Goal: Obtain resource: Download file/media

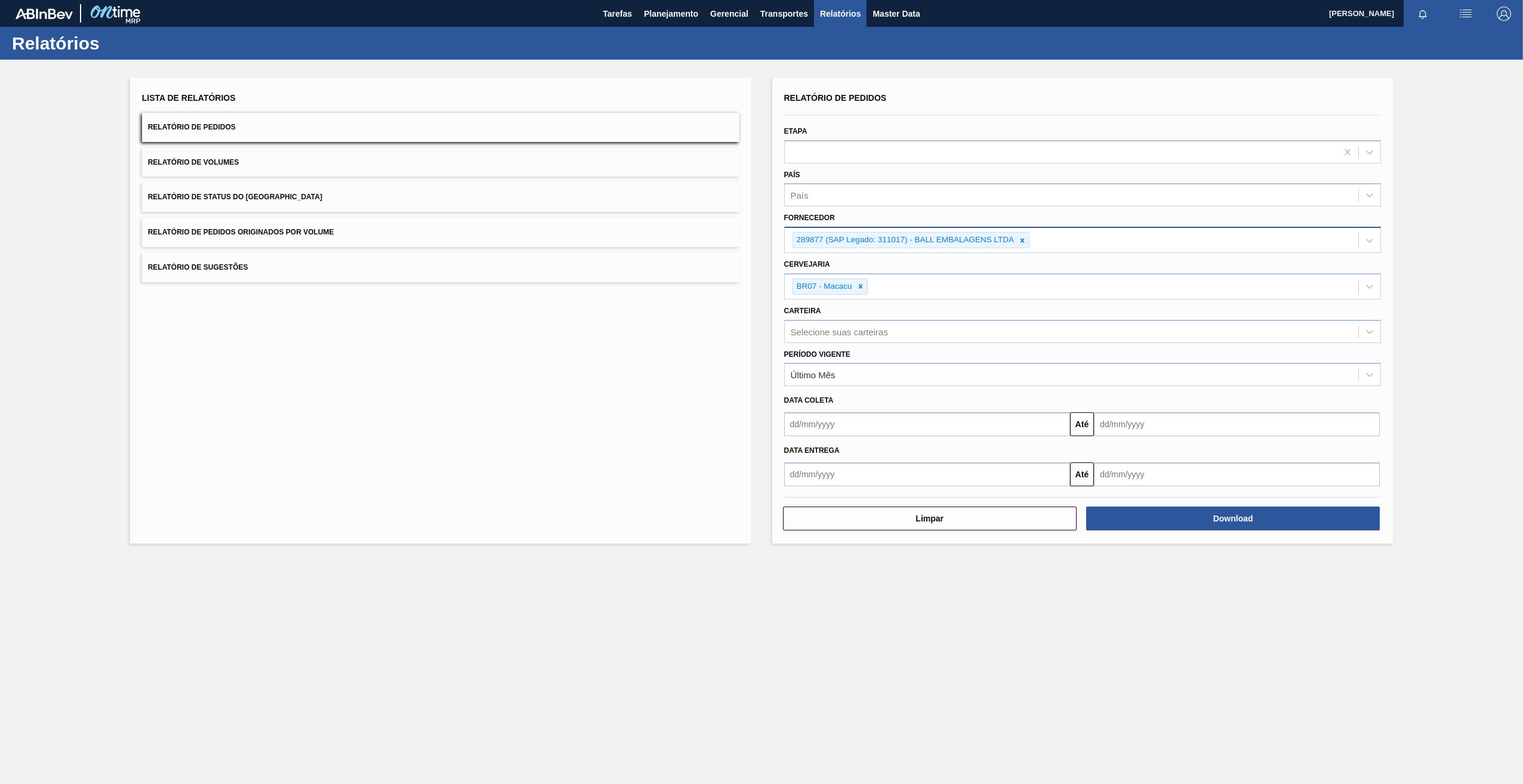
click at [1020, 240] on icon at bounding box center [1022, 240] width 8 height 8
paste input "327858"
type input "327858"
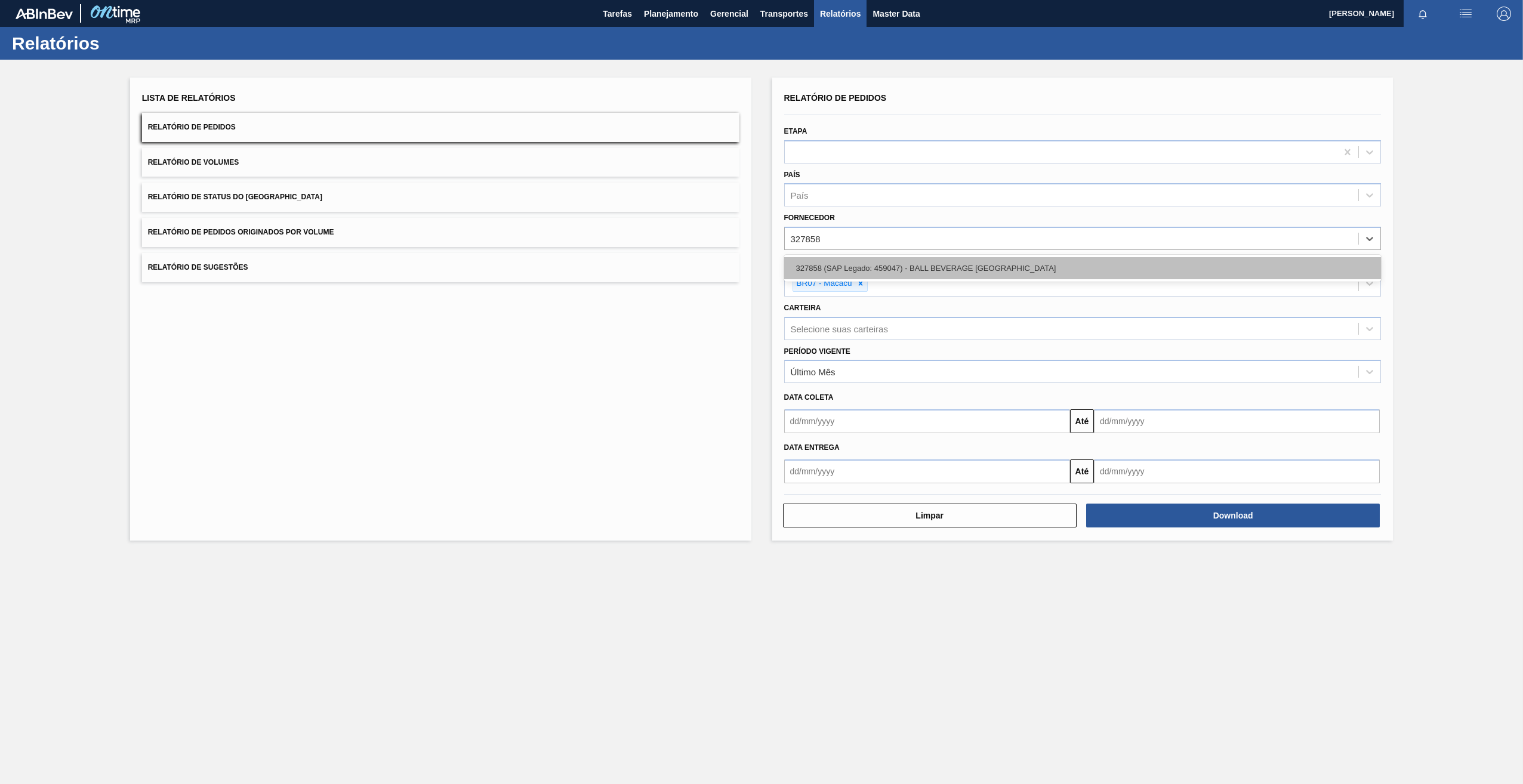
click at [815, 262] on div "327858 (SAP Legado: 459047) - BALL BEVERAGE [GEOGRAPHIC_DATA]" at bounding box center [1083, 268] width 598 height 22
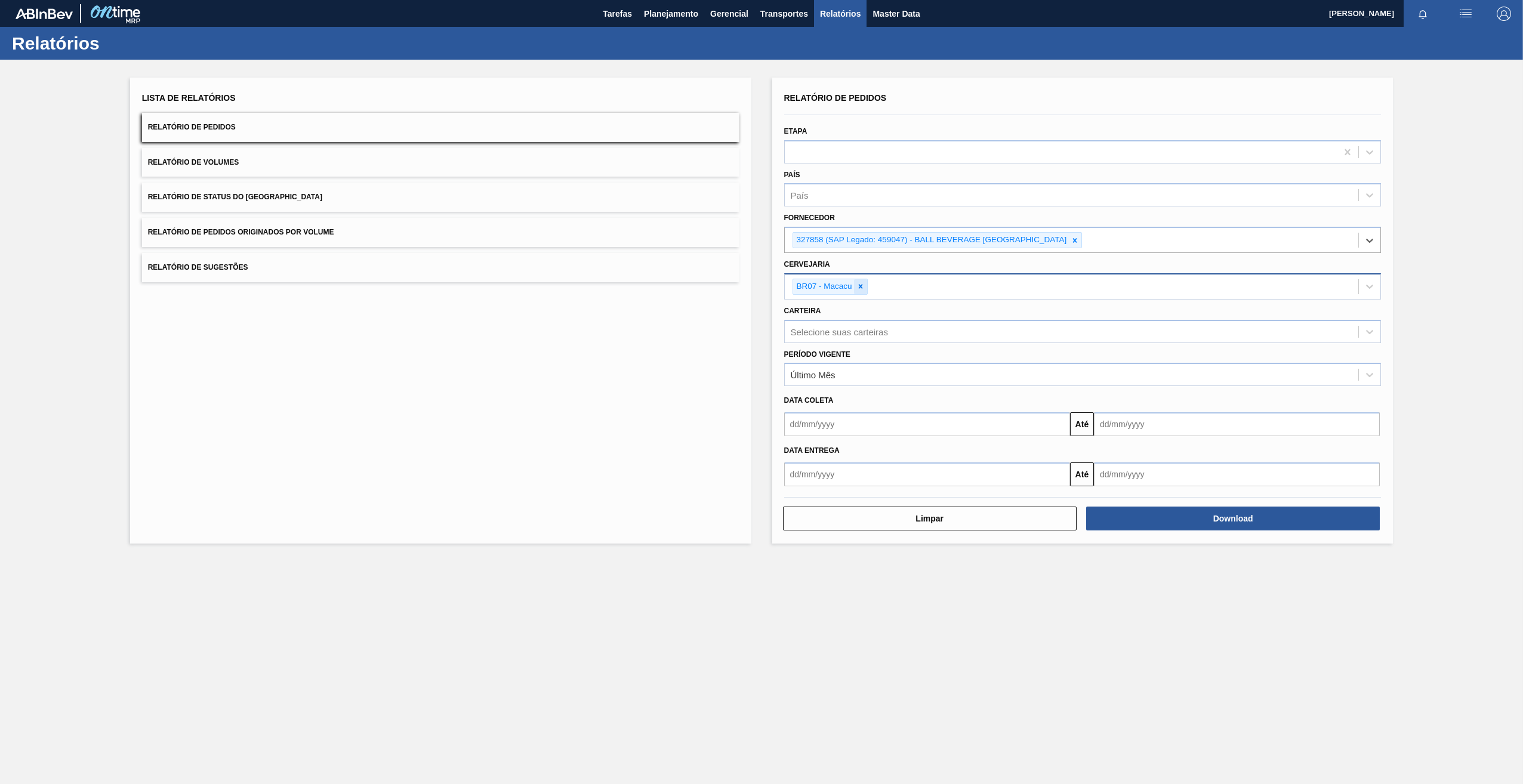
click at [859, 284] on icon at bounding box center [861, 286] width 8 height 8
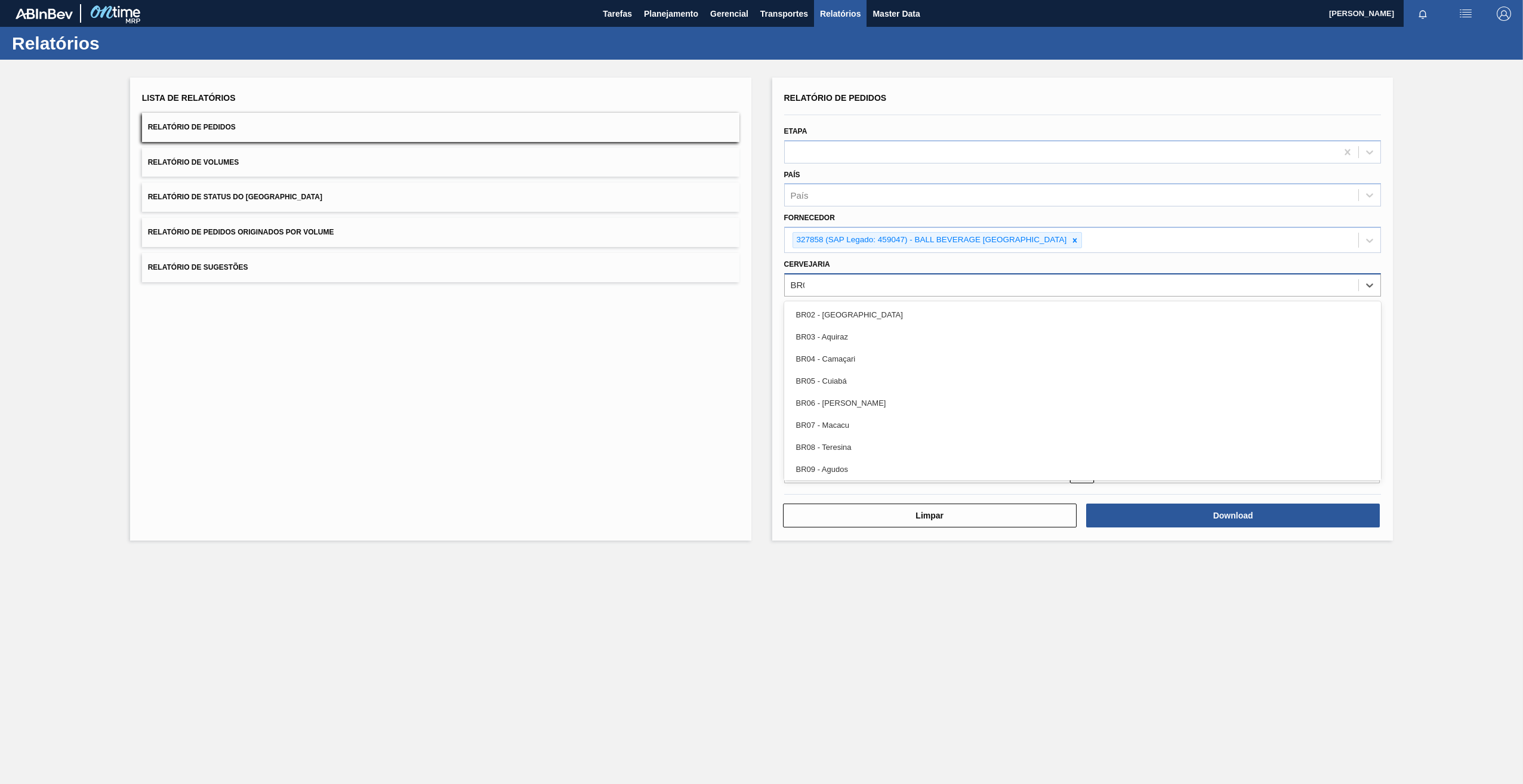
type input "BR02"
click at [829, 326] on div "BR02 - [GEOGRAPHIC_DATA]" at bounding box center [1083, 315] width 598 height 27
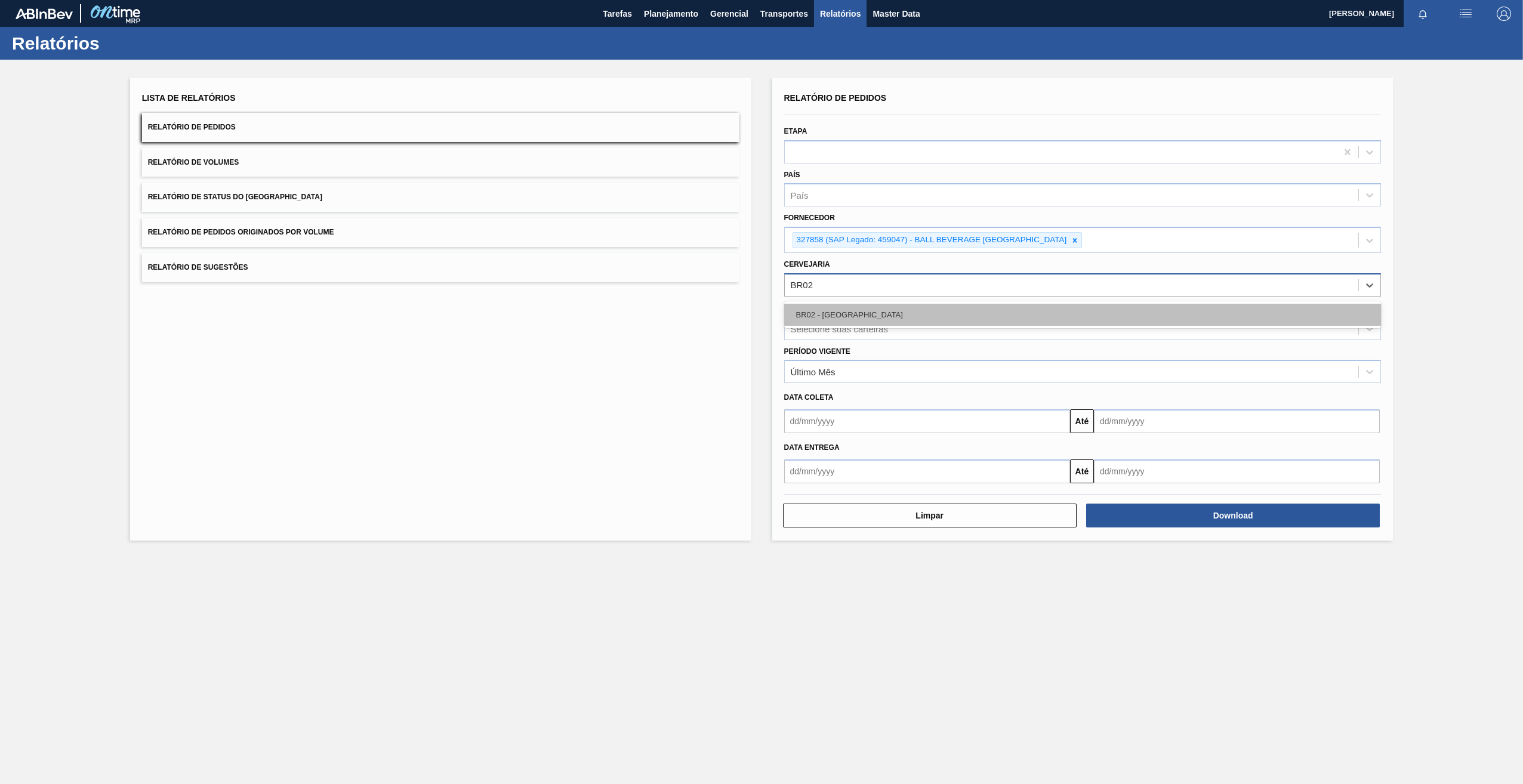
click at [829, 319] on div "BR02 - [GEOGRAPHIC_DATA]" at bounding box center [1083, 315] width 598 height 22
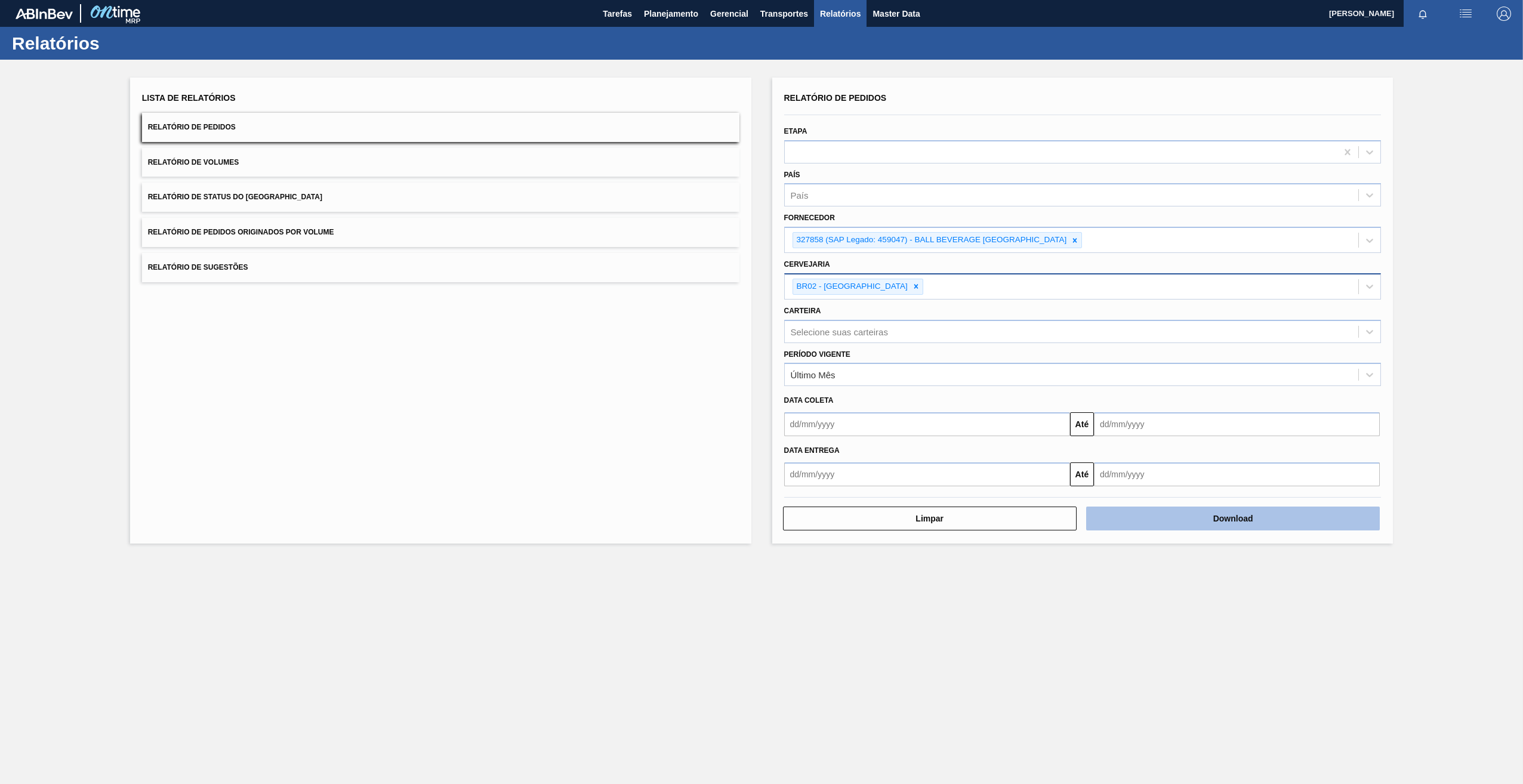
click at [1191, 513] on button "Download" at bounding box center [1232, 518] width 293 height 24
